Goal: Transaction & Acquisition: Purchase product/service

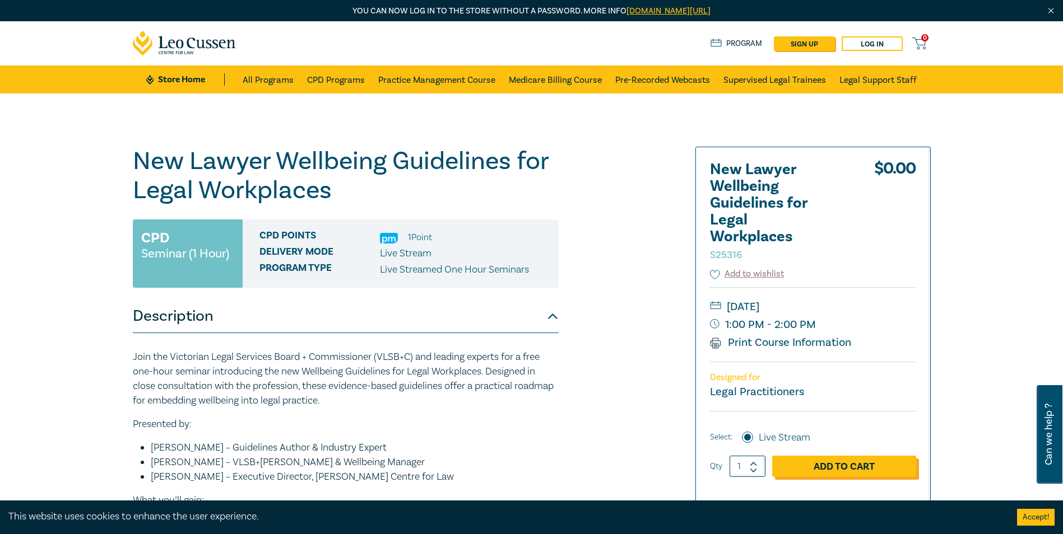
click at [835, 464] on link "Add to Cart" at bounding box center [844, 466] width 144 height 21
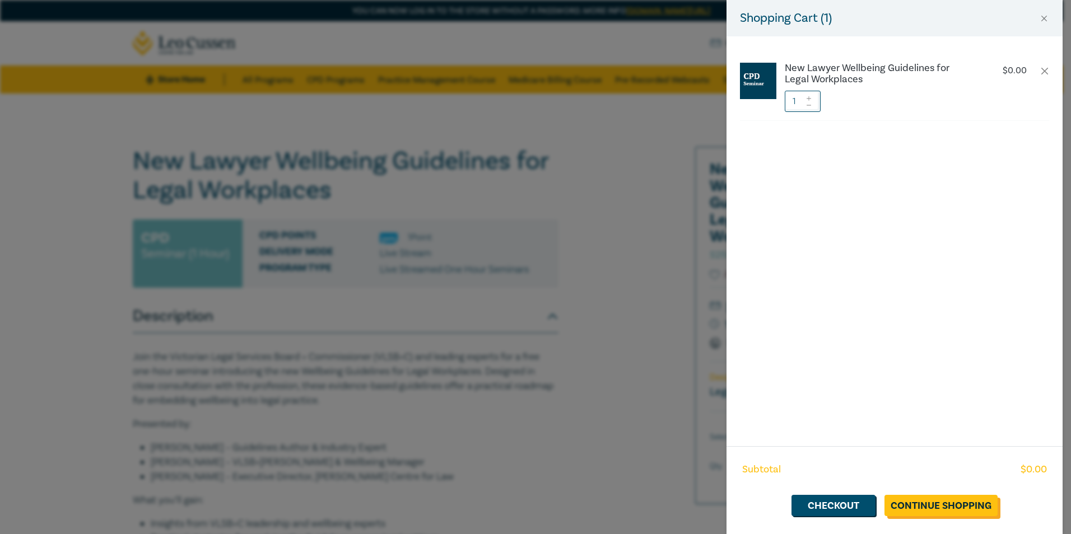
click at [925, 502] on link "Continue Shopping" at bounding box center [940, 505] width 113 height 21
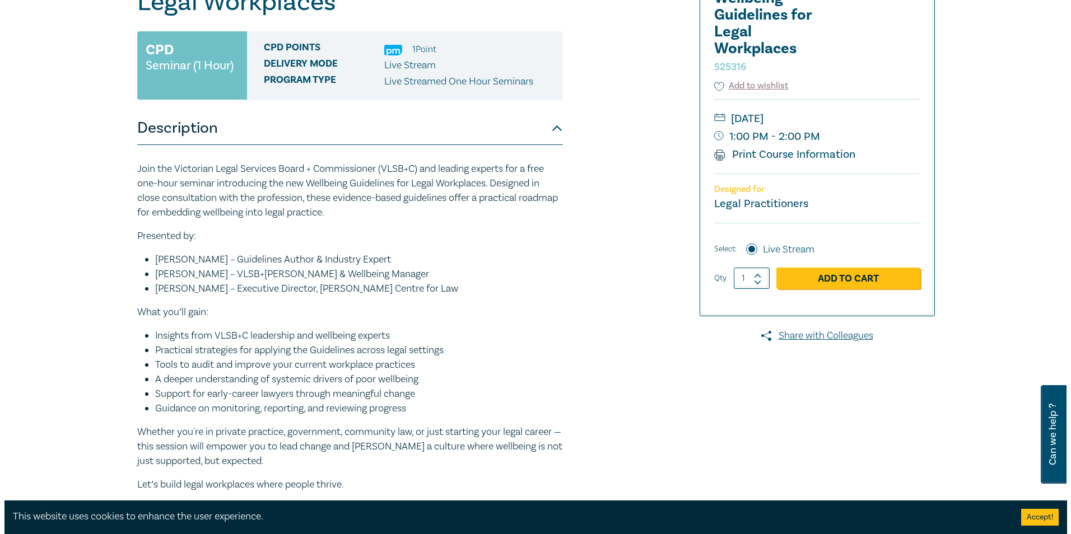
scroll to position [219, 0]
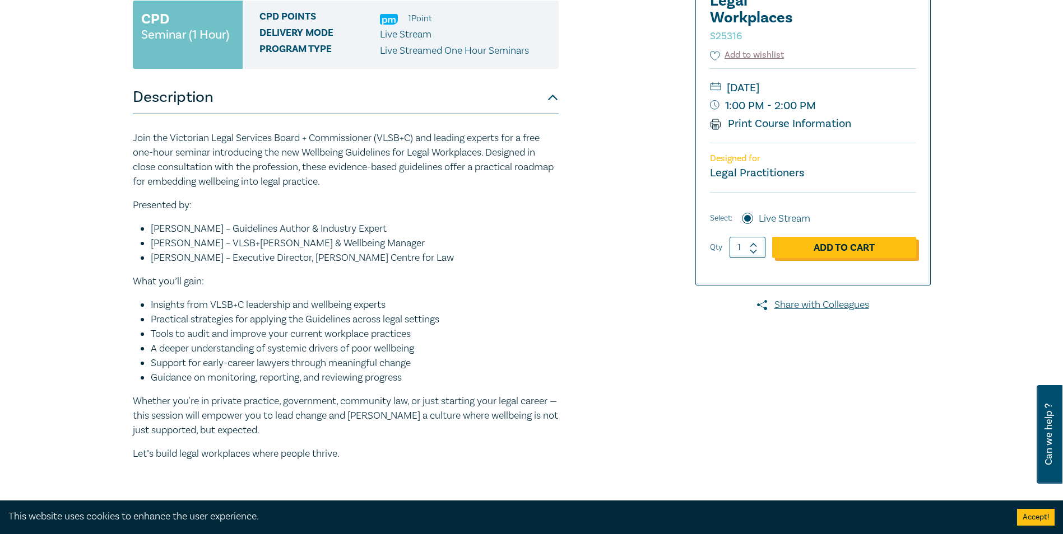
click at [840, 248] on link "Add to Cart" at bounding box center [844, 247] width 144 height 21
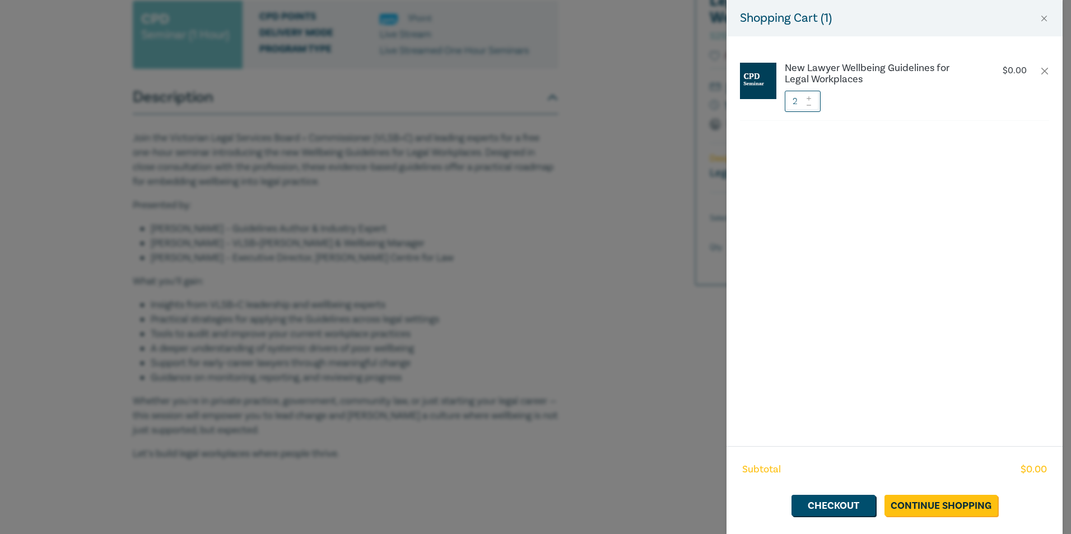
click at [811, 105] on icon at bounding box center [809, 105] width 4 height 1
click at [834, 500] on link "Checkout" at bounding box center [833, 505] width 84 height 21
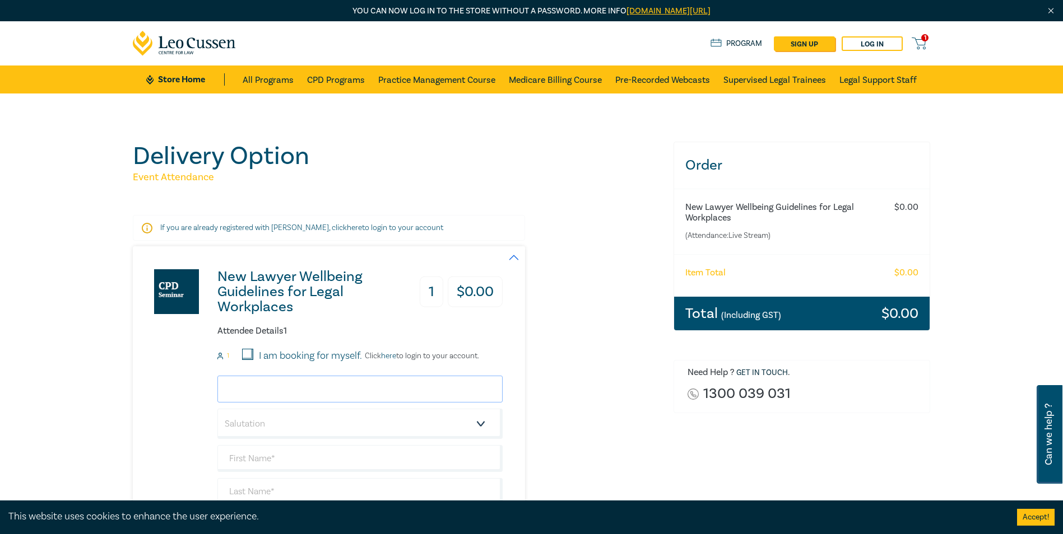
click at [278, 395] on input "email" at bounding box center [359, 389] width 285 height 27
type input "rae@cahillfamilylawyers.com.au"
type input "Rae"
type input "Barnett"
type input "[PERSON_NAME] Family Lawyers Pty Ltd"
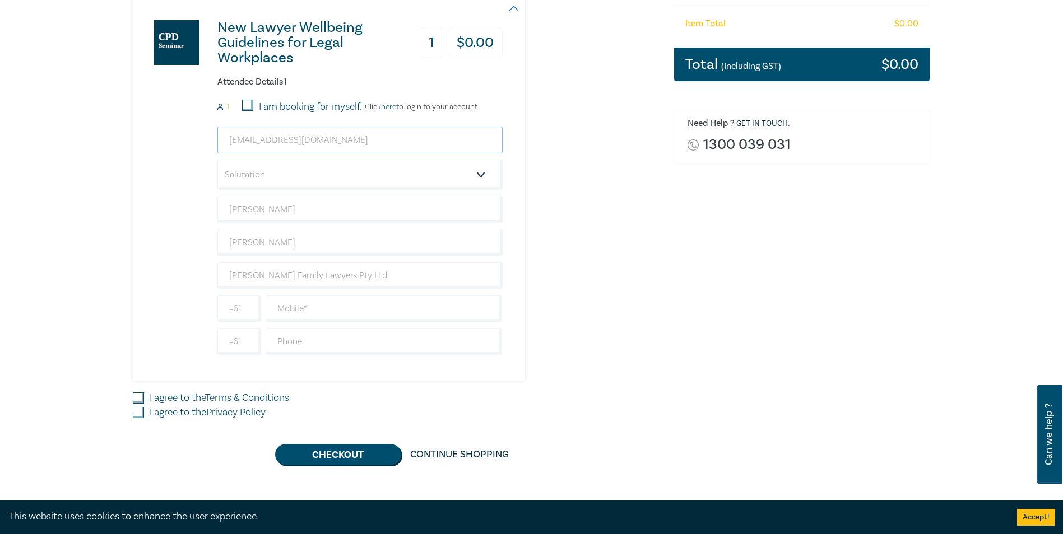
scroll to position [253, 0]
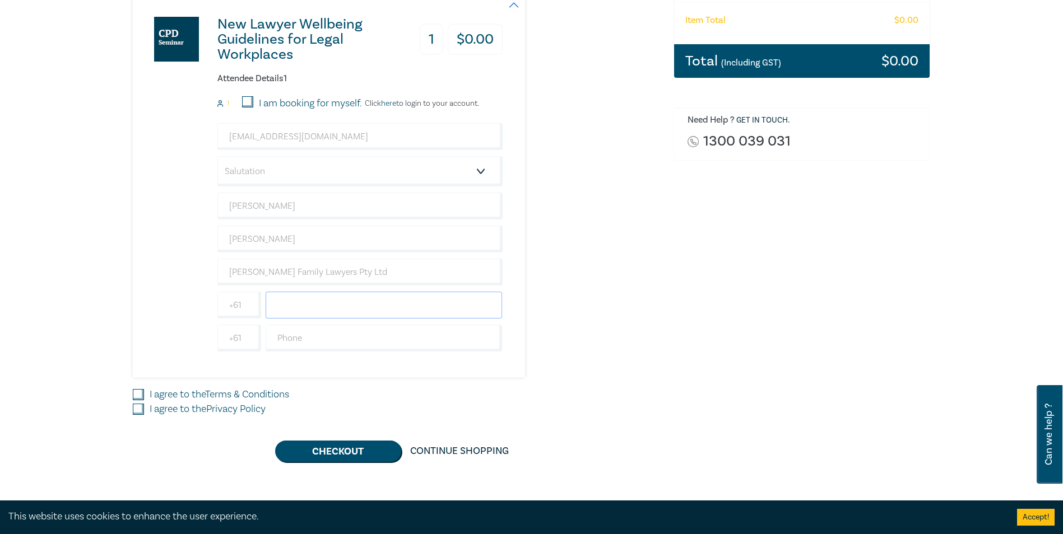
click at [330, 308] on input "text" at bounding box center [384, 305] width 237 height 27
click at [183, 328] on div "New Lawyer Wellbeing Guidelines for Legal Workplaces 1 $ 0.00 Attendee Details …" at bounding box center [318, 186] width 370 height 384
click at [291, 311] on input "text" at bounding box center [384, 305] width 237 height 27
type input "0414578422"
click at [295, 338] on input "text" at bounding box center [384, 338] width 237 height 27
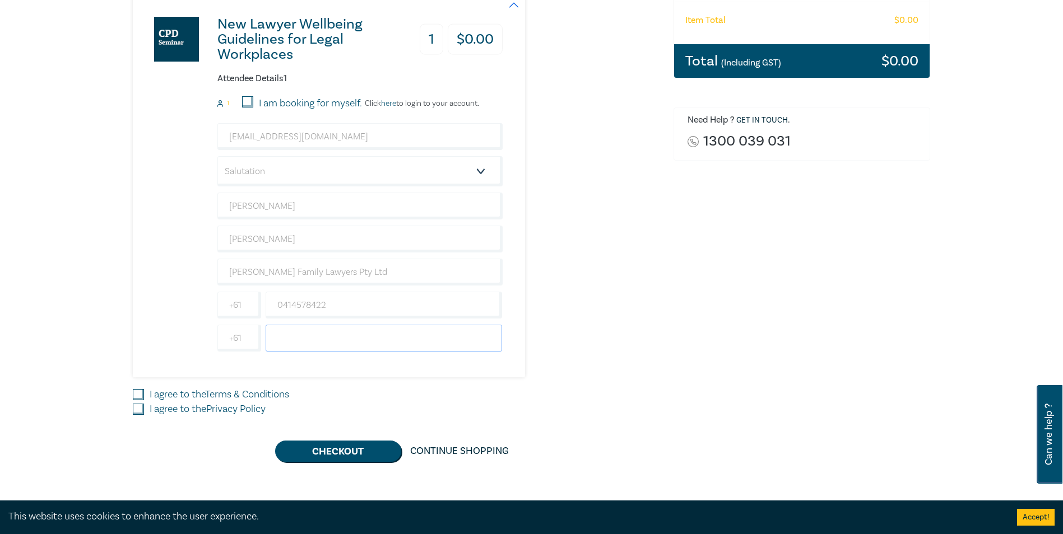
type input "0352217844"
click at [141, 392] on input "I agree to the Terms & Conditions" at bounding box center [138, 394] width 11 height 11
checkbox input "true"
click at [138, 411] on input "I agree to the Privacy Policy" at bounding box center [138, 409] width 11 height 11
checkbox input "true"
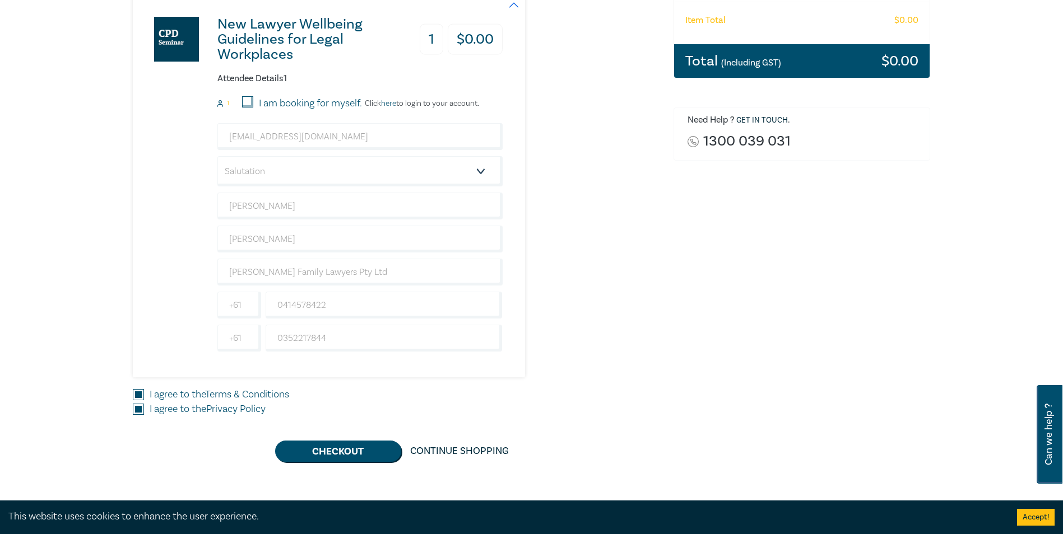
click at [246, 100] on input "I am booking for myself." at bounding box center [247, 101] width 11 height 11
checkbox input "true"
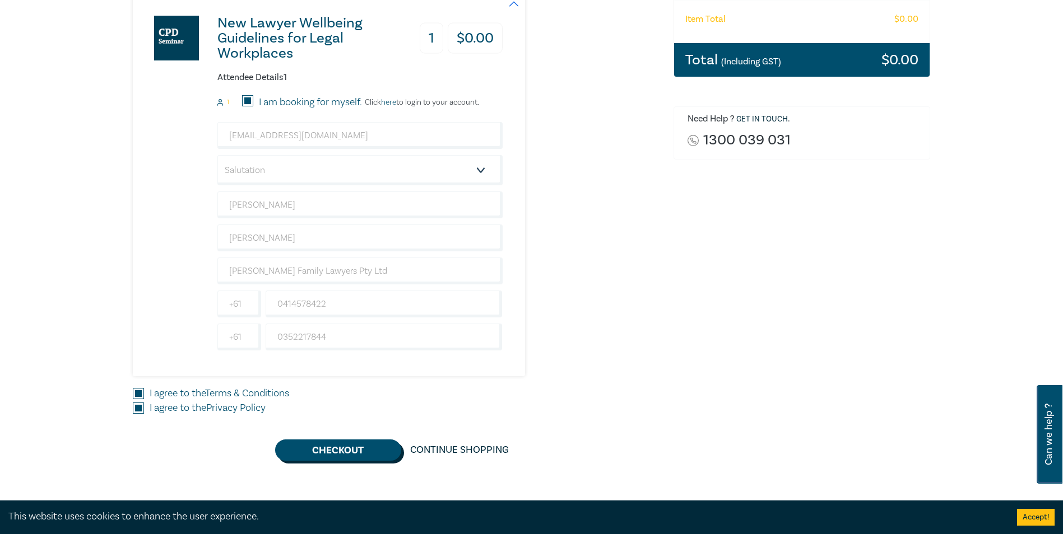
click at [344, 449] on button "Checkout" at bounding box center [338, 450] width 126 height 21
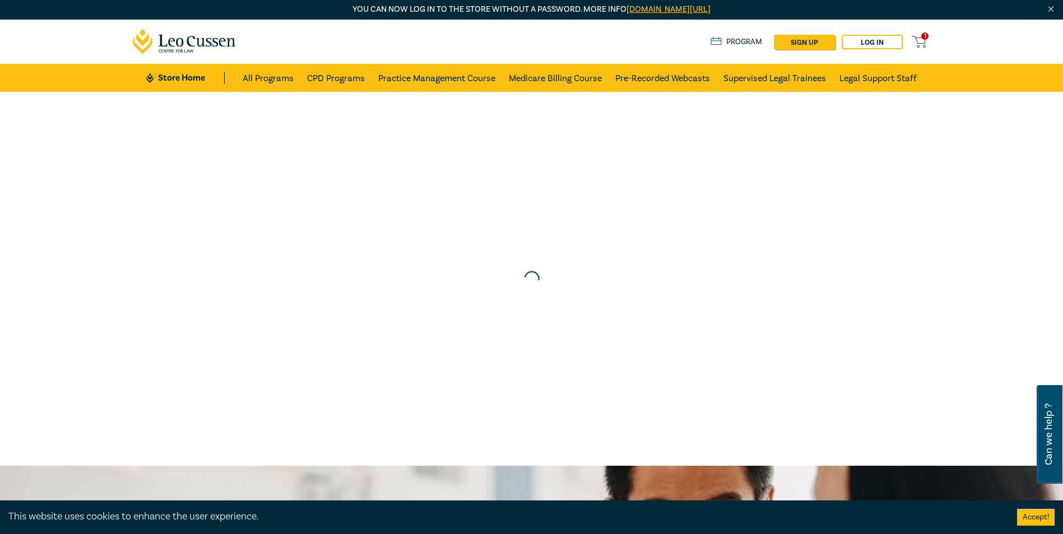
scroll to position [0, 0]
